Goal: Task Accomplishment & Management: Manage account settings

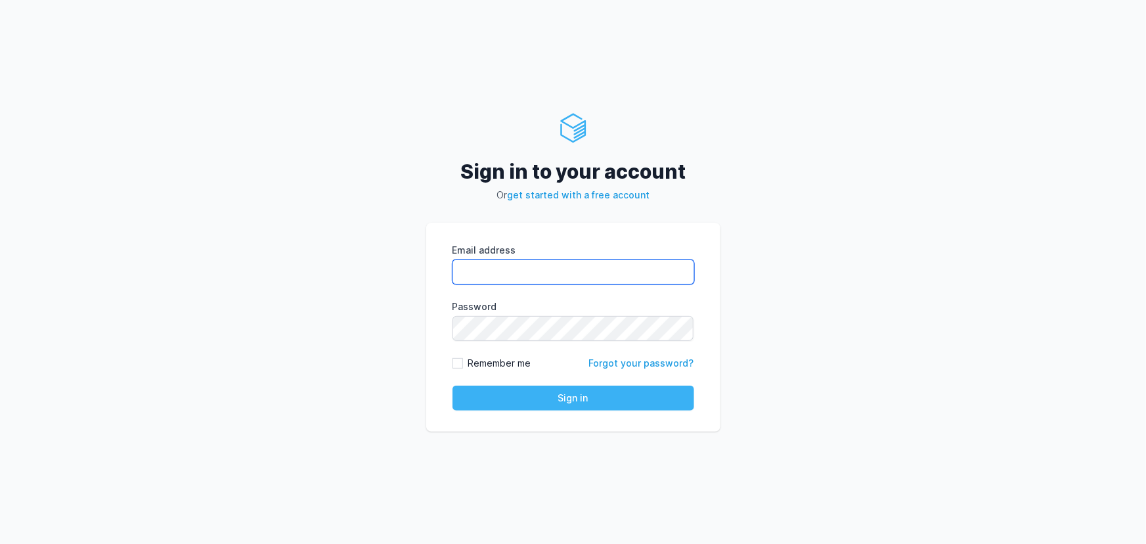
type input "rahul.raikar@cdmx.in"
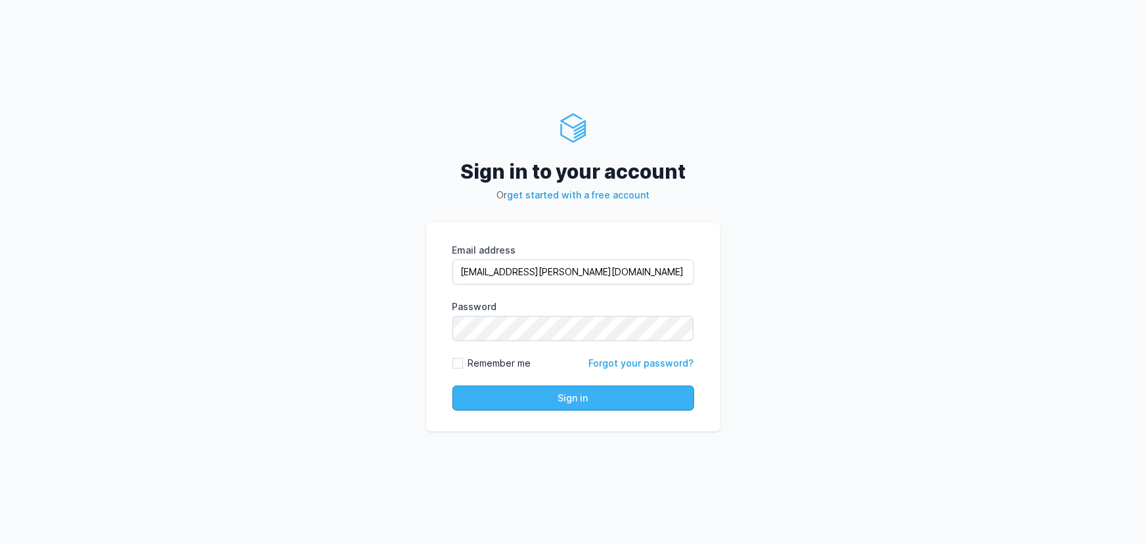
click at [554, 409] on button "Sign in" at bounding box center [574, 398] width 242 height 25
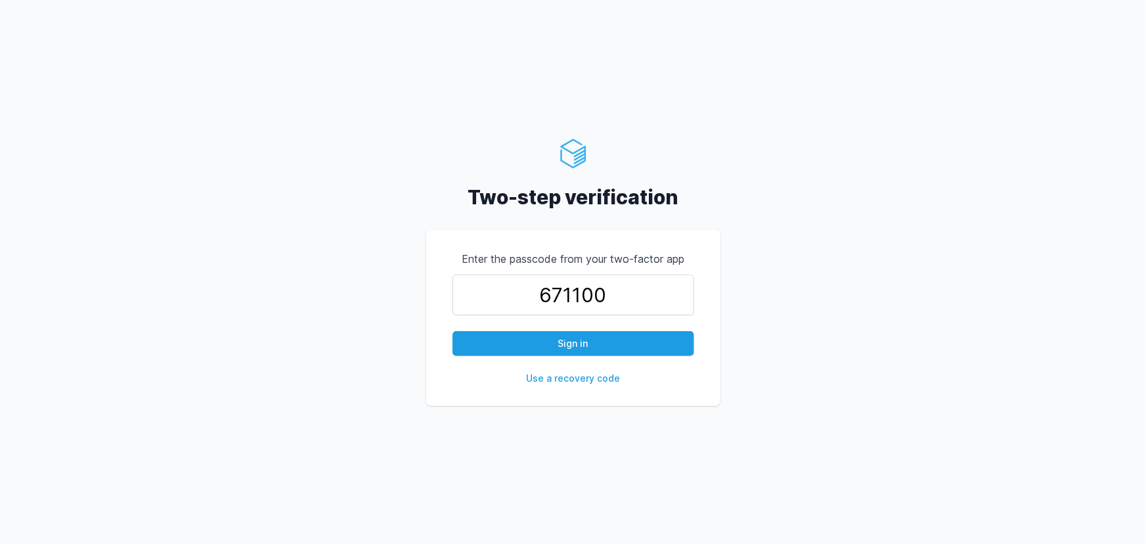
type input "671100"
click at [453, 331] on button "Sign in" at bounding box center [574, 343] width 242 height 25
click at [552, 348] on button "Sign in" at bounding box center [574, 343] width 242 height 25
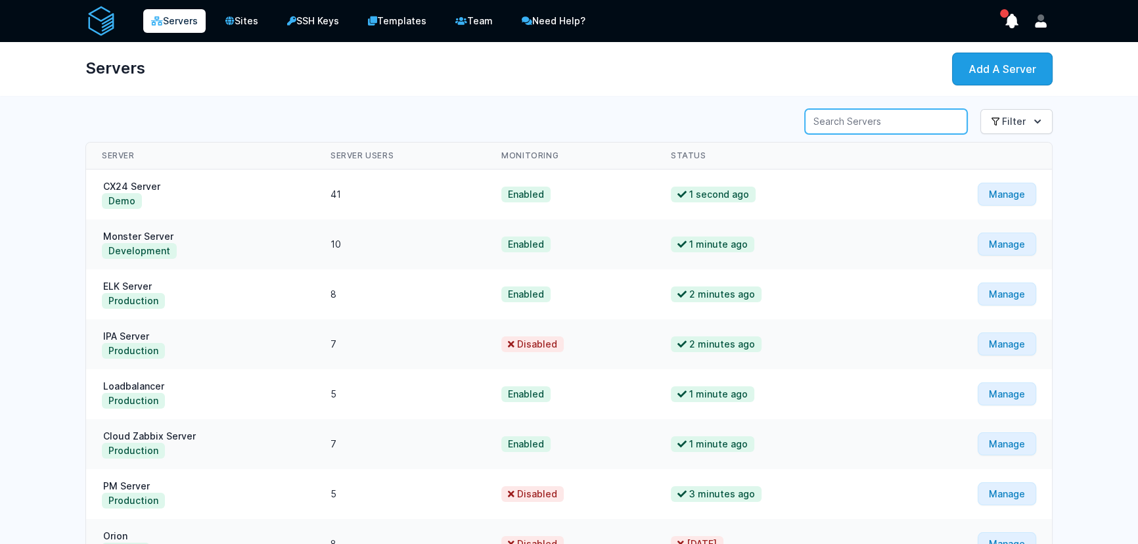
click at [854, 125] on input "Server Search" at bounding box center [886, 121] width 162 height 25
type input "zabbix"
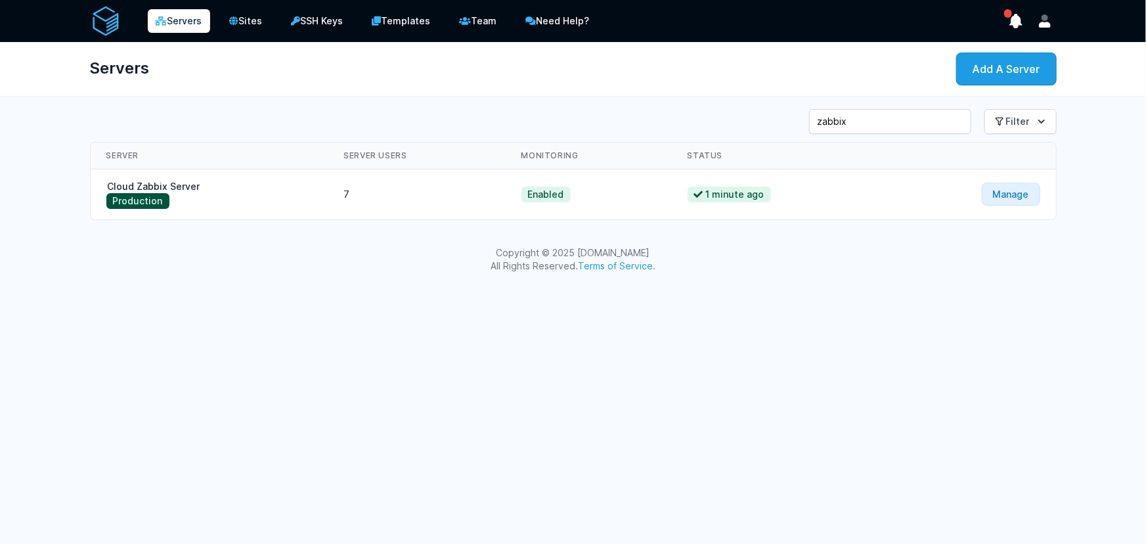
click at [156, 193] on button "Production" at bounding box center [137, 201] width 63 height 16
click at [169, 182] on link "Cloud Zabbix Server" at bounding box center [153, 186] width 95 height 11
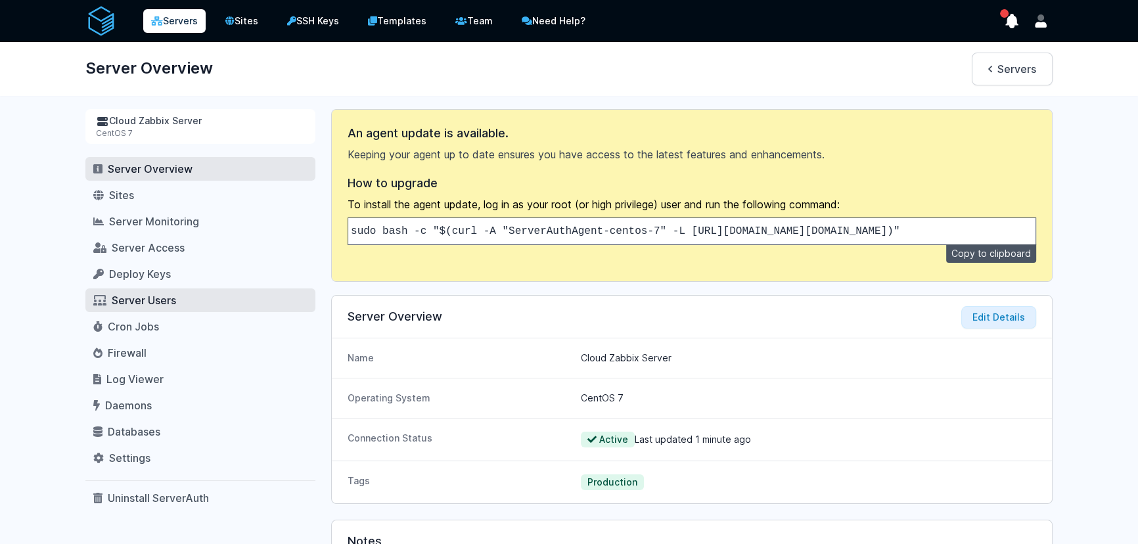
click at [145, 301] on span "Server Users" at bounding box center [144, 300] width 64 height 13
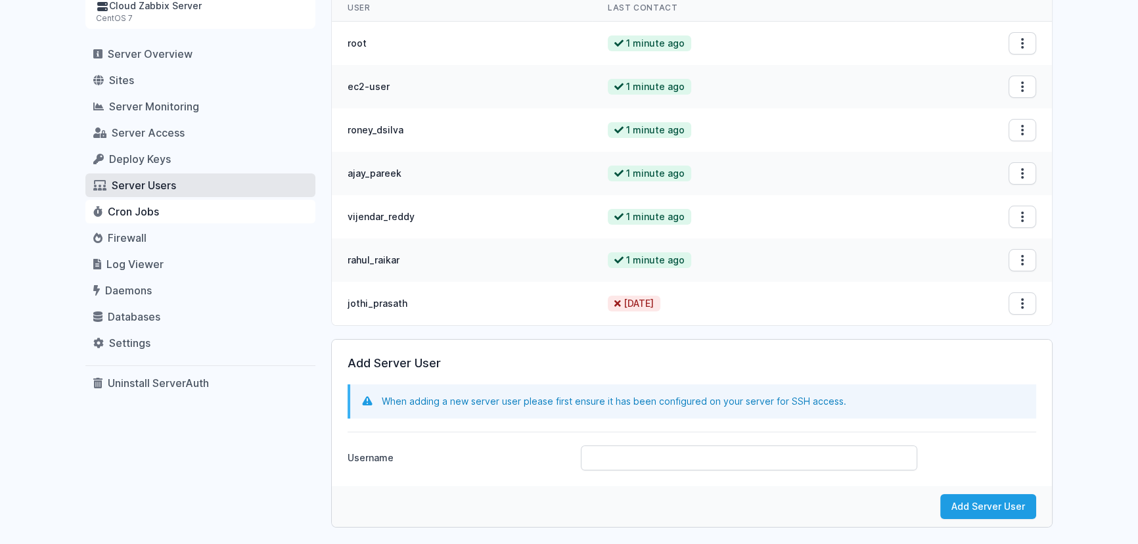
scroll to position [91, 0]
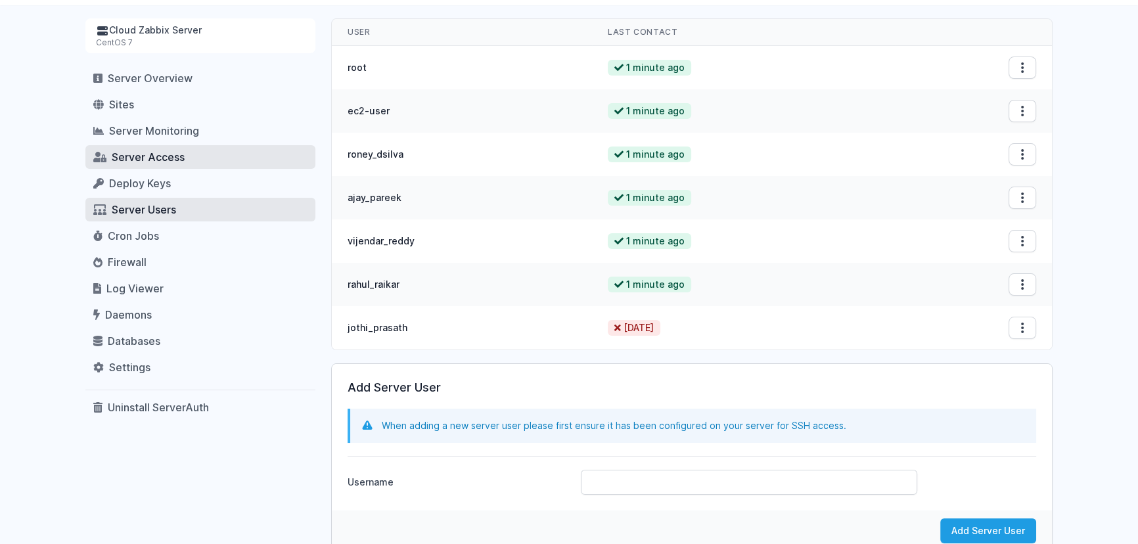
click at [156, 166] on link "Server Access" at bounding box center [200, 157] width 230 height 24
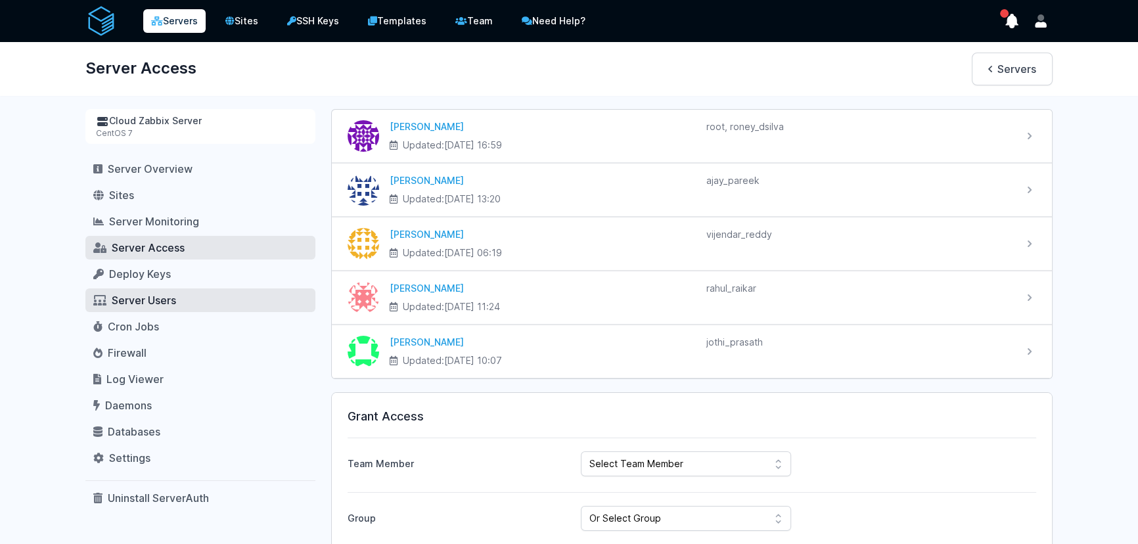
click at [139, 298] on span "Server Users" at bounding box center [144, 300] width 64 height 13
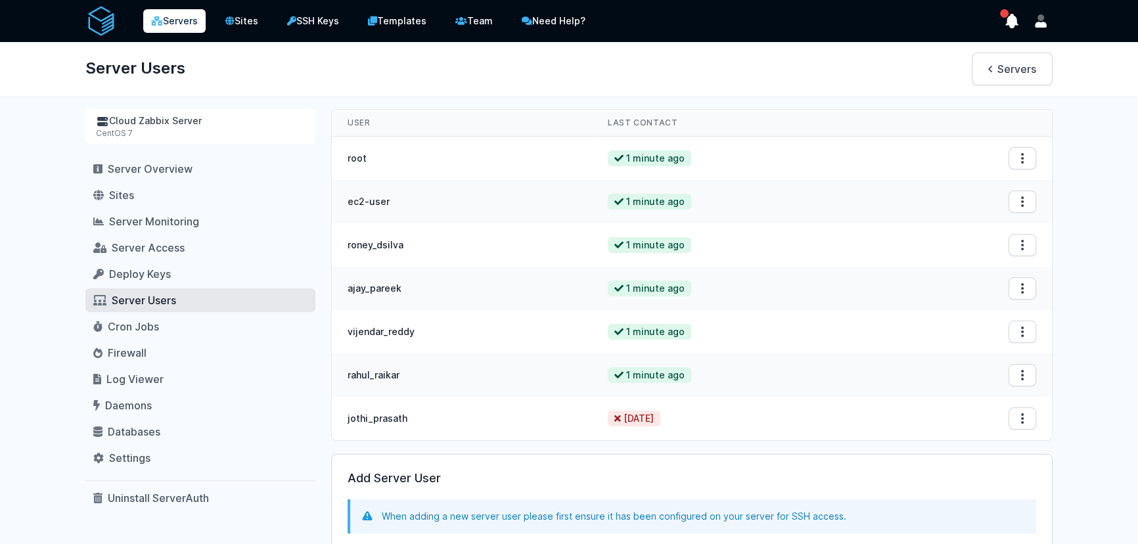
click at [615, 419] on icon at bounding box center [617, 418] width 7 height 9
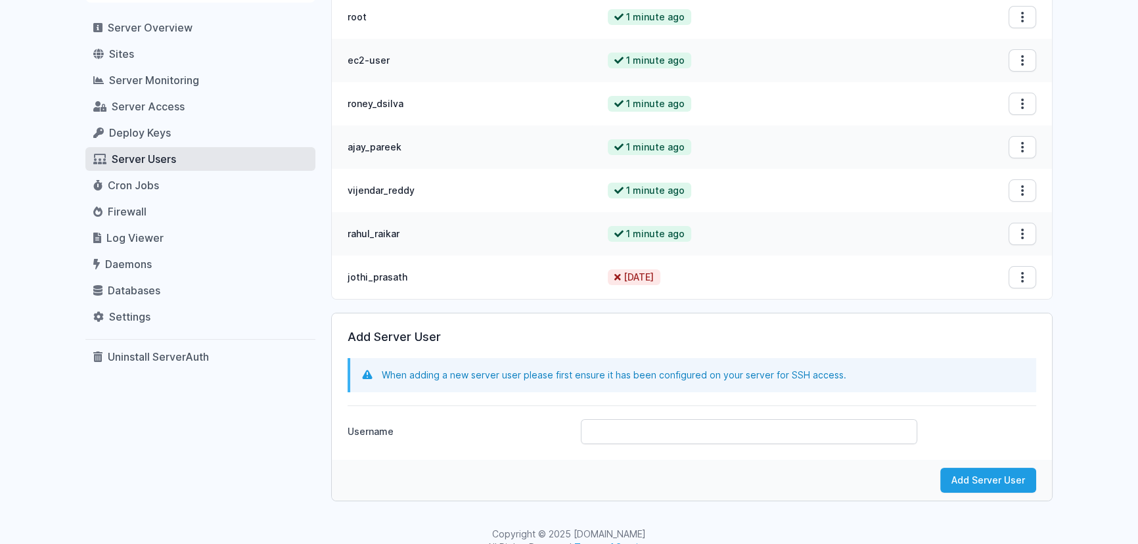
scroll to position [143, 0]
click at [1018, 277] on icon "button" at bounding box center [1022, 275] width 13 height 13
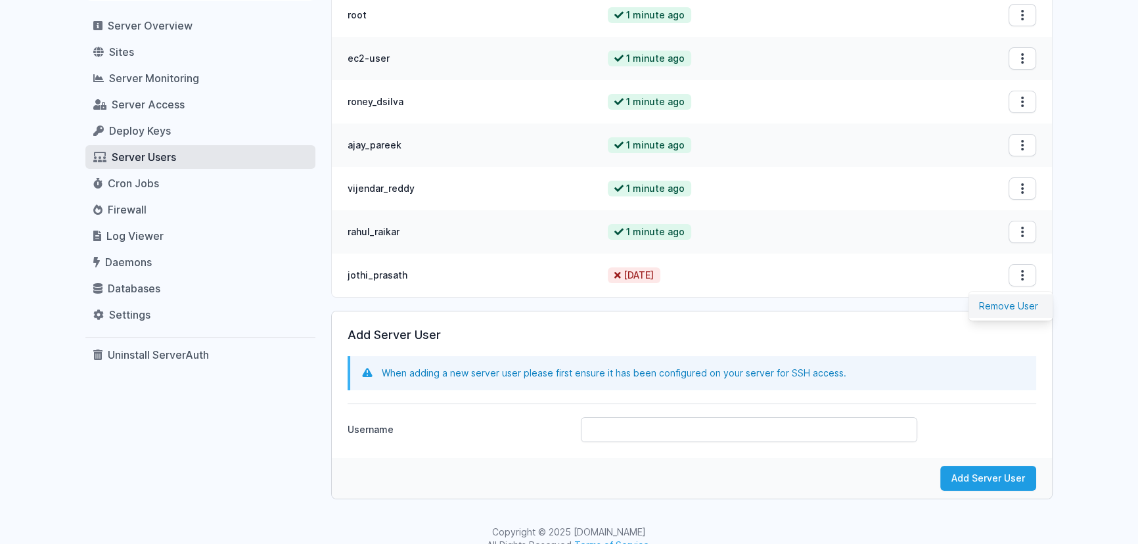
click at [1012, 292] on div "Remove User" at bounding box center [1010, 306] width 84 height 29
click at [1007, 300] on button "Remove User" at bounding box center [1010, 306] width 84 height 24
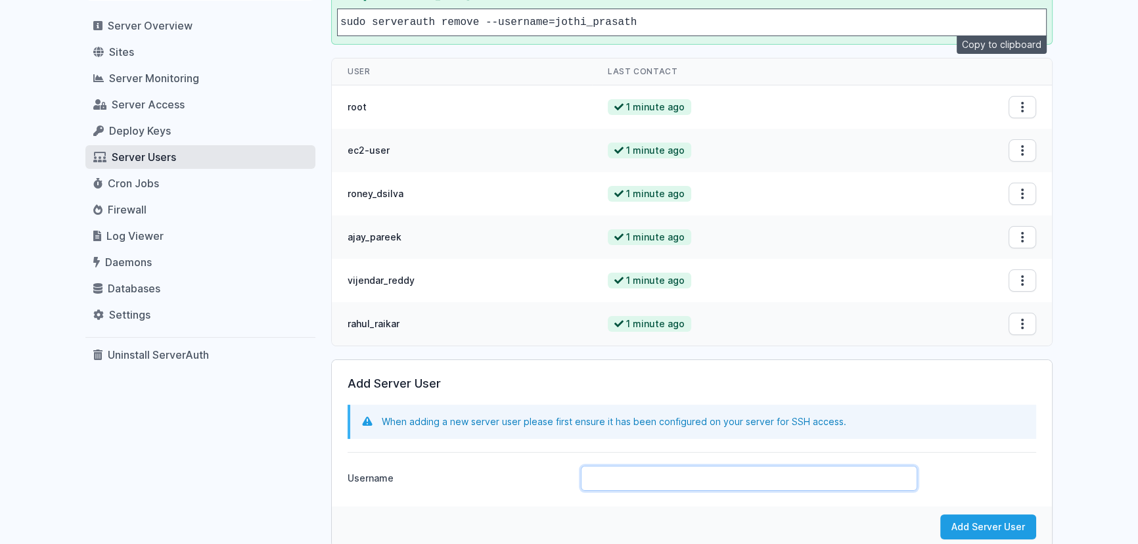
click at [630, 471] on input "Username" at bounding box center [749, 478] width 336 height 25
type input "jothi_prasath"
click at [995, 535] on div "Servers Sites SSH Keys Templates Team Need Help?" at bounding box center [569, 235] width 1138 height 757
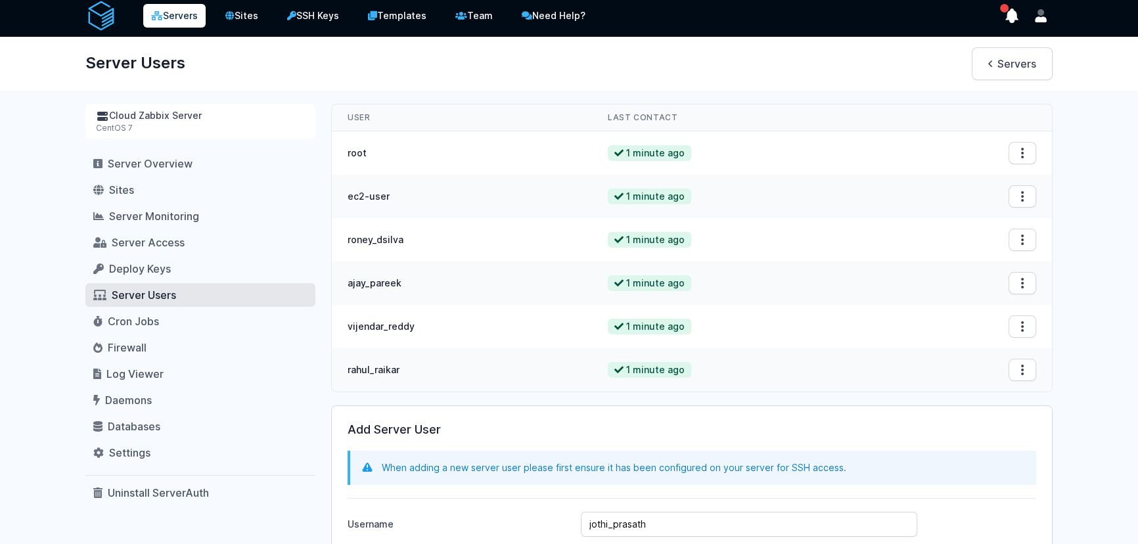
scroll to position [119, 0]
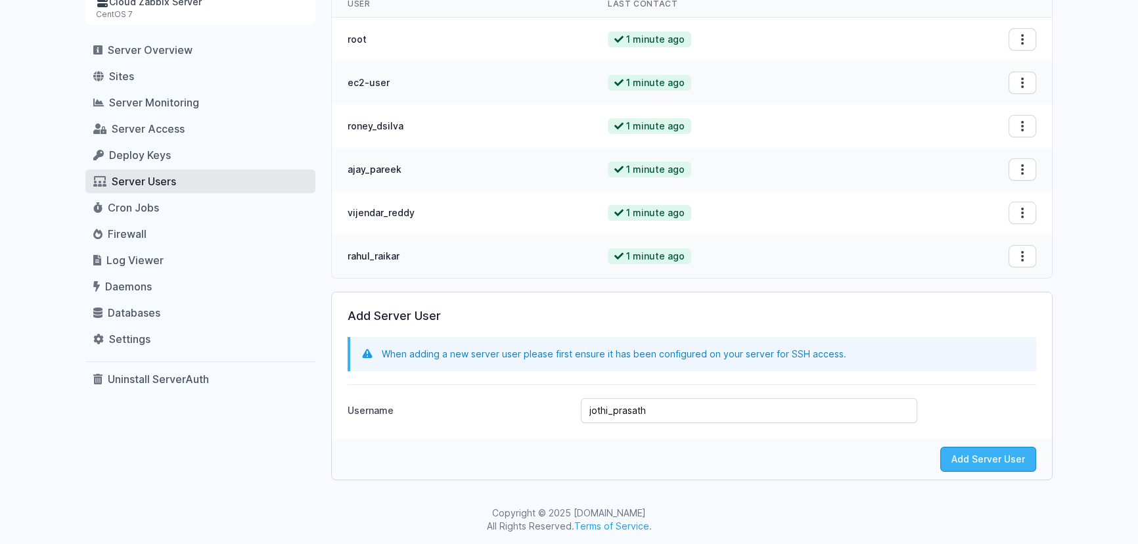
click at [992, 453] on button "Add Server User" at bounding box center [988, 459] width 96 height 25
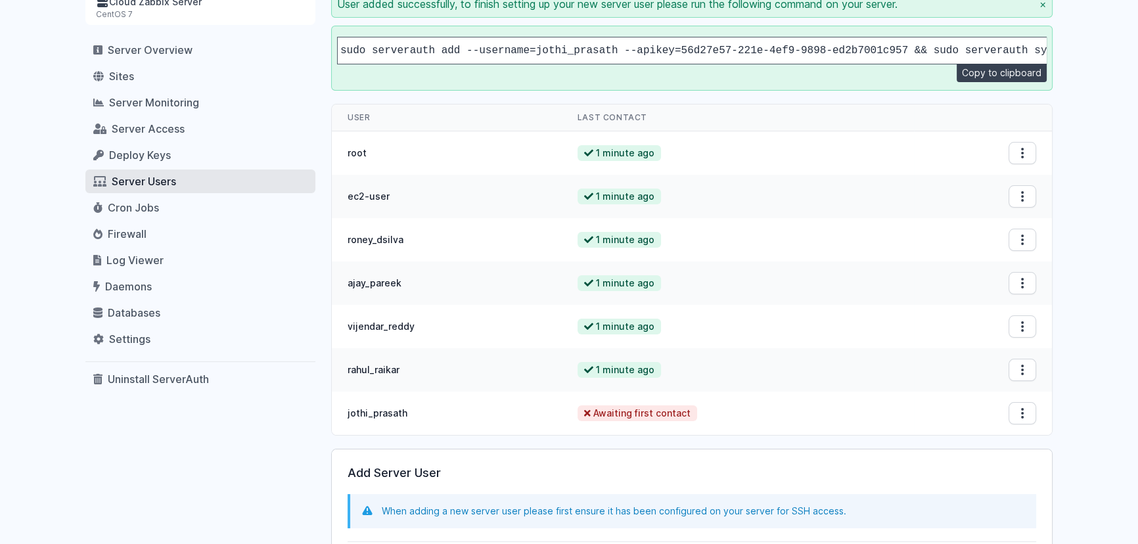
click at [979, 82] on button "Copy to clipboard" at bounding box center [1001, 73] width 90 height 18
